Goal: Task Accomplishment & Management: Complete application form

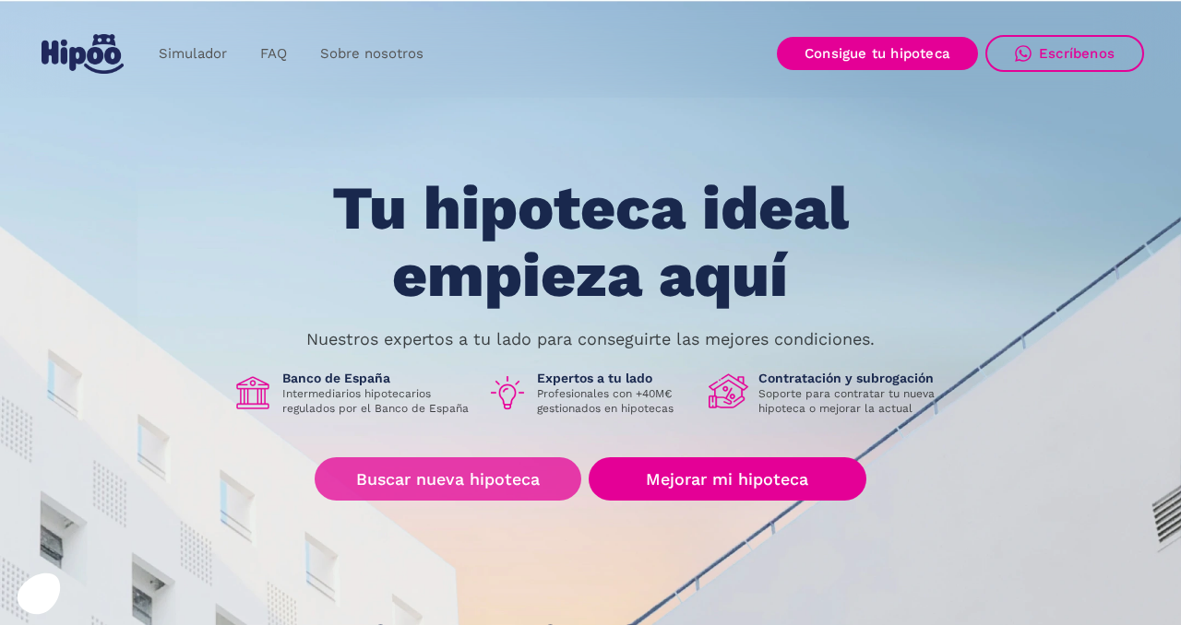
click at [519, 492] on link "Buscar nueva hipoteca" at bounding box center [448, 478] width 267 height 43
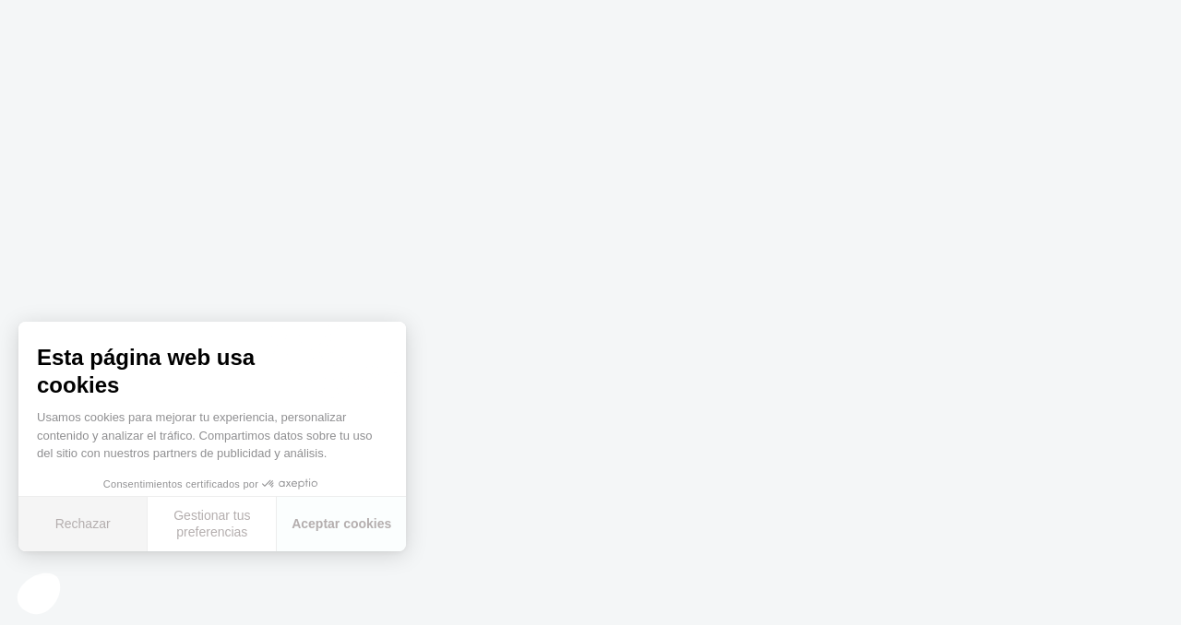
click at [107, 518] on button "Rechazar" at bounding box center [82, 524] width 129 height 54
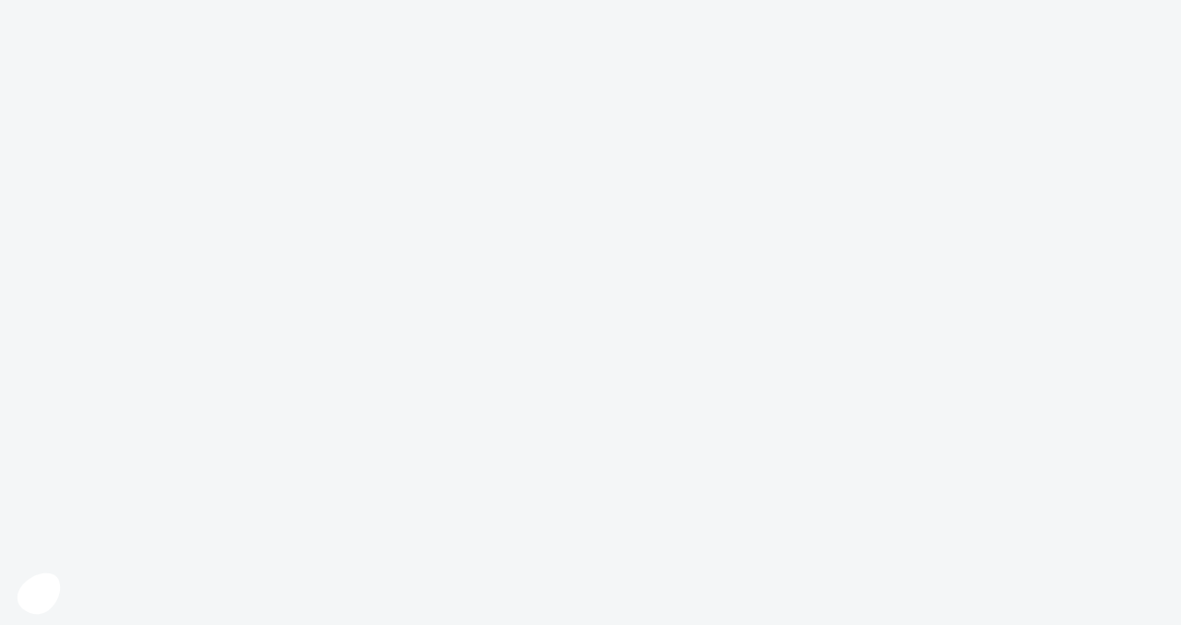
click at [547, 564] on body at bounding box center [590, 312] width 1181 height 625
